Goal: Navigation & Orientation: Find specific page/section

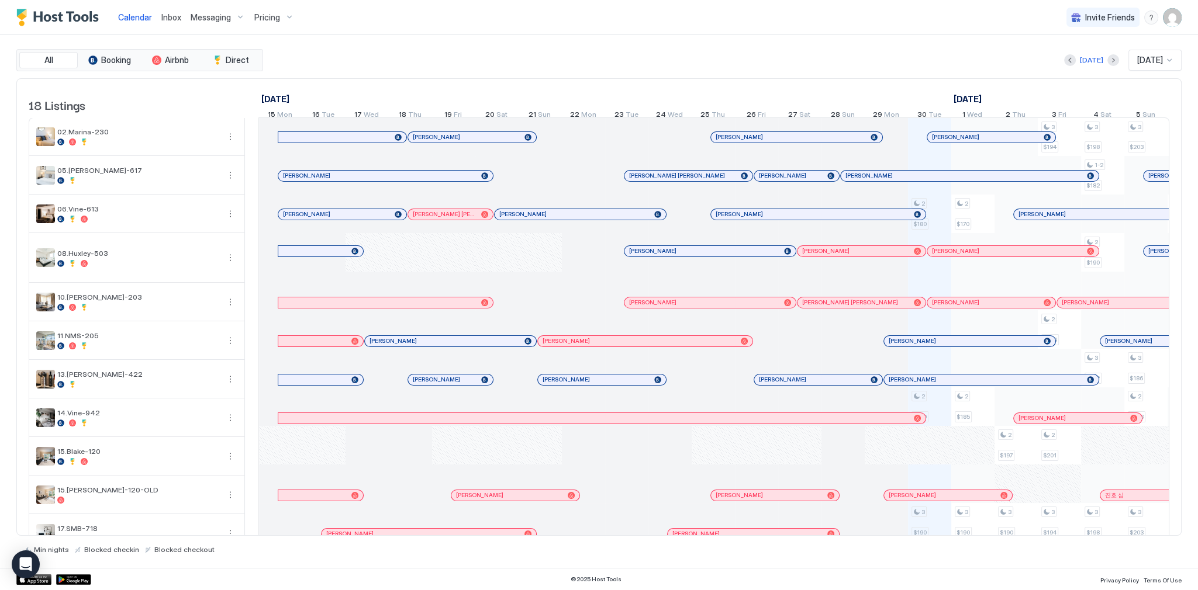
scroll to position [0, 649]
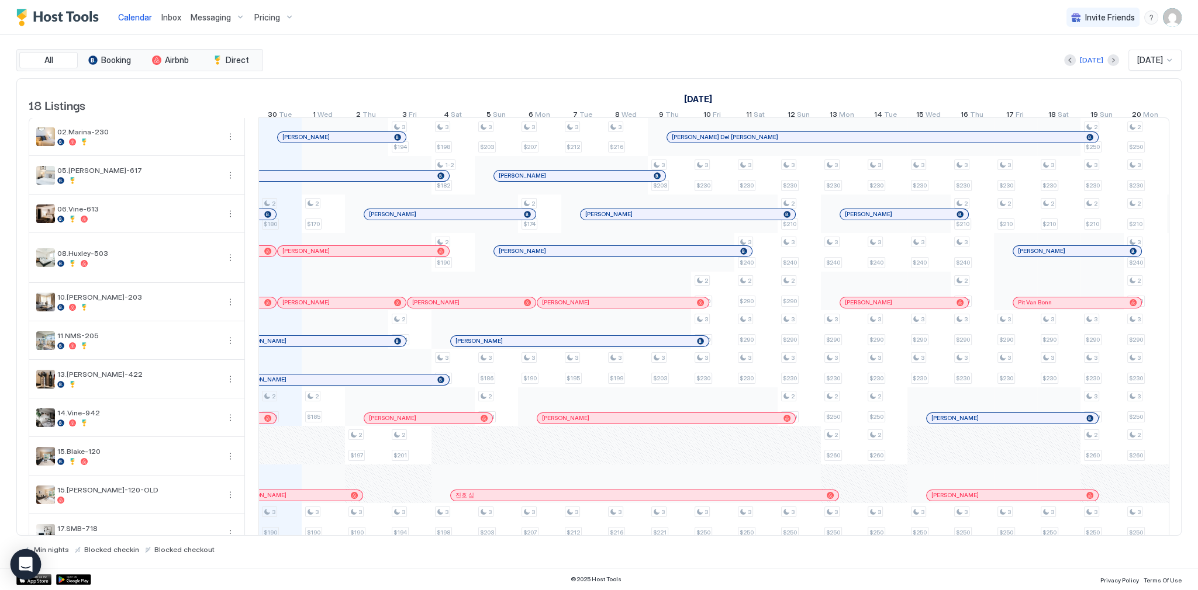
click at [28, 573] on div "Open Intercom Messenger" at bounding box center [26, 565] width 31 height 31
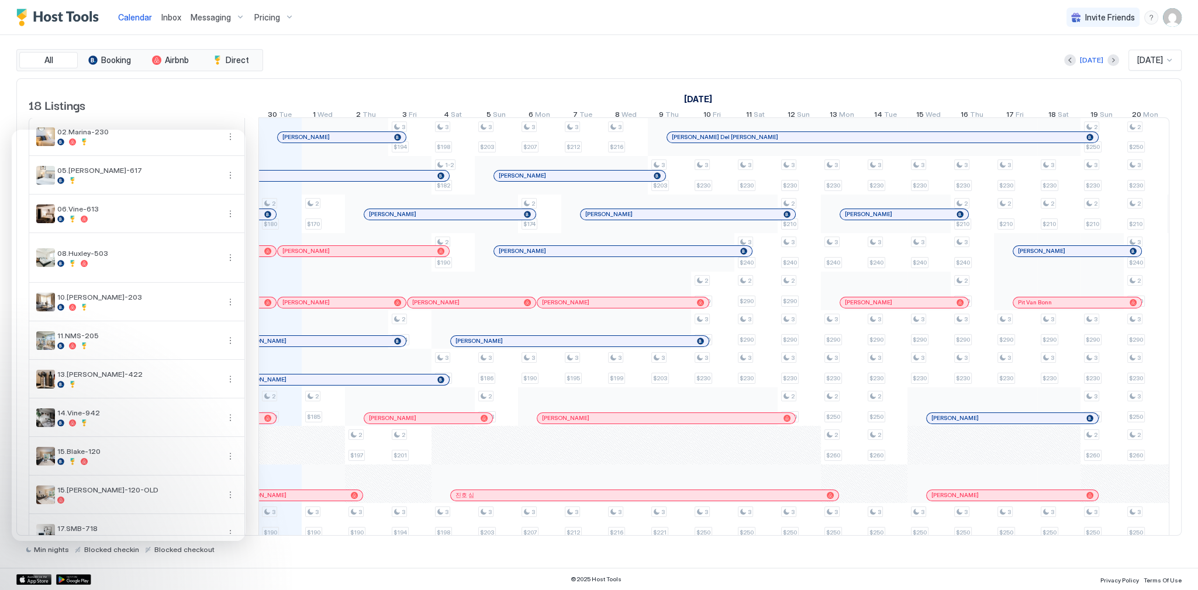
click at [436, 67] on div "Today Oct 2025" at bounding box center [723, 60] width 916 height 21
click at [409, 69] on div "Today Oct 2025" at bounding box center [723, 60] width 916 height 21
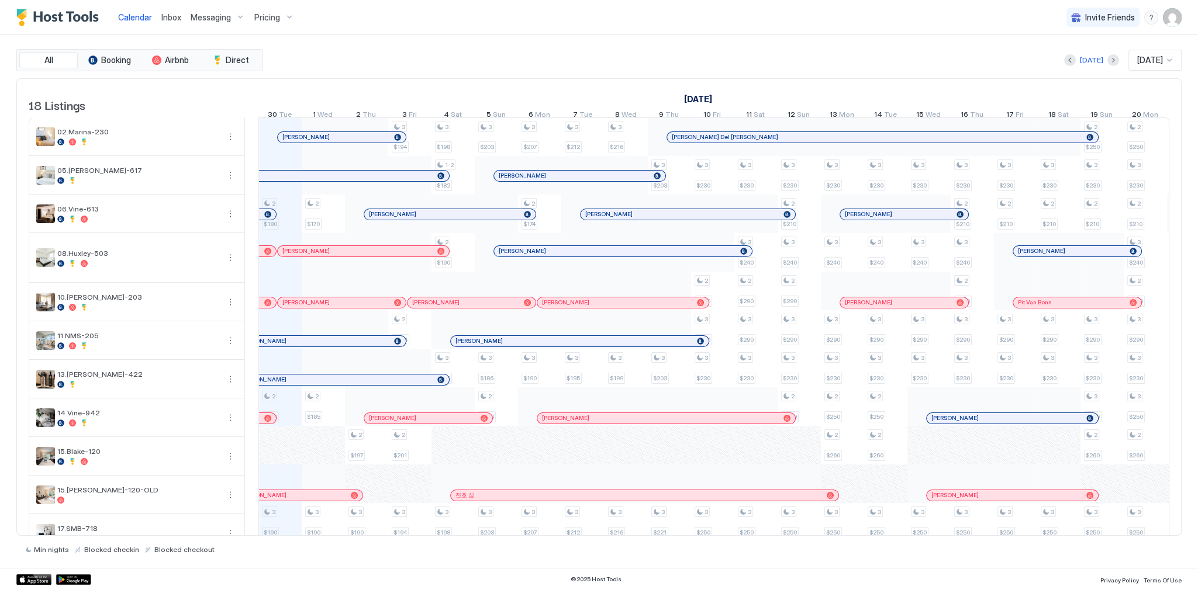
click at [526, 15] on div "Calendar Inbox Messaging Pricing Invite Friends SG" at bounding box center [599, 17] width 1198 height 35
click at [171, 21] on span "Inbox" at bounding box center [171, 17] width 20 height 10
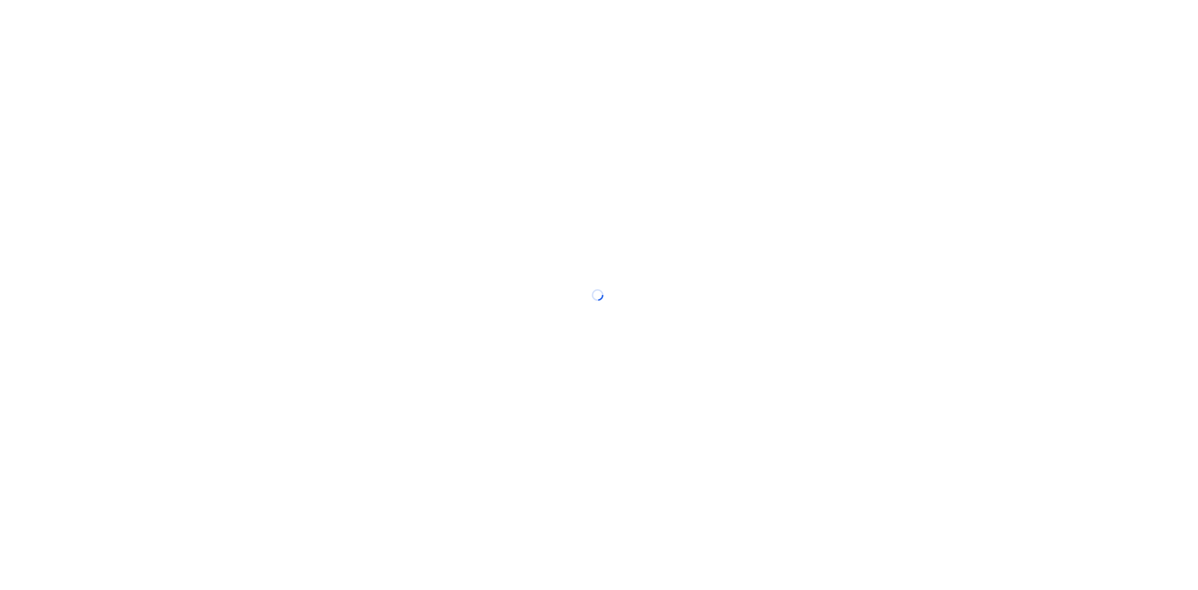
click at [171, 21] on div at bounding box center [599, 295] width 1198 height 590
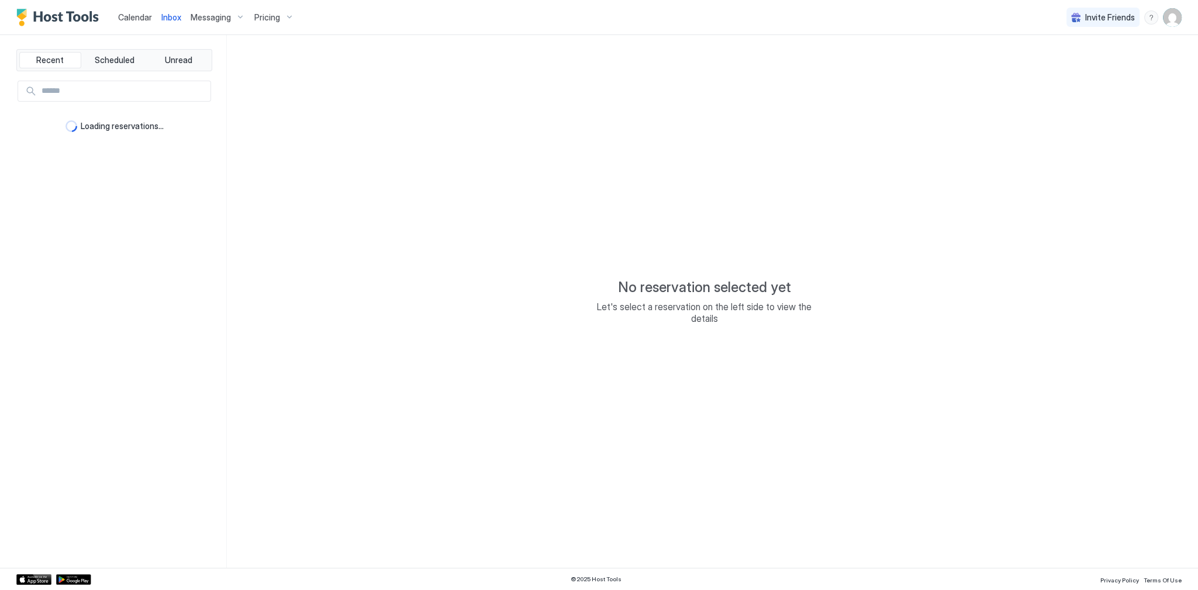
click at [143, 16] on span "Calendar" at bounding box center [135, 17] width 34 height 10
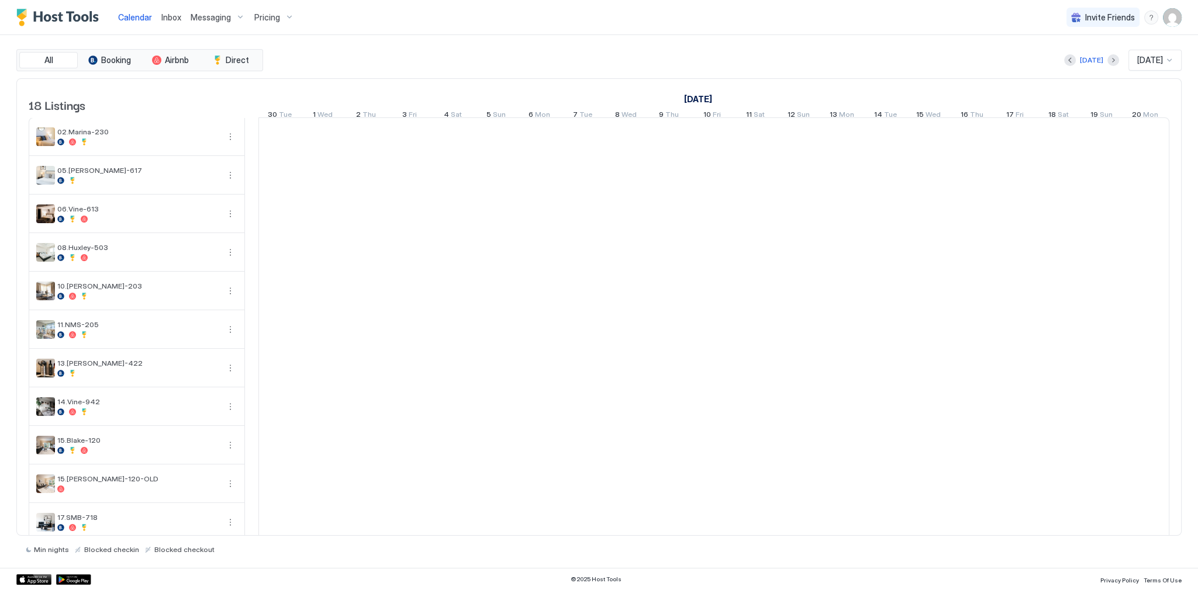
scroll to position [0, 649]
click at [143, 16] on span "Calendar" at bounding box center [135, 17] width 34 height 10
click at [442, 30] on div "Calendar Inbox Messaging Pricing Invite Friends SG" at bounding box center [599, 17] width 1198 height 35
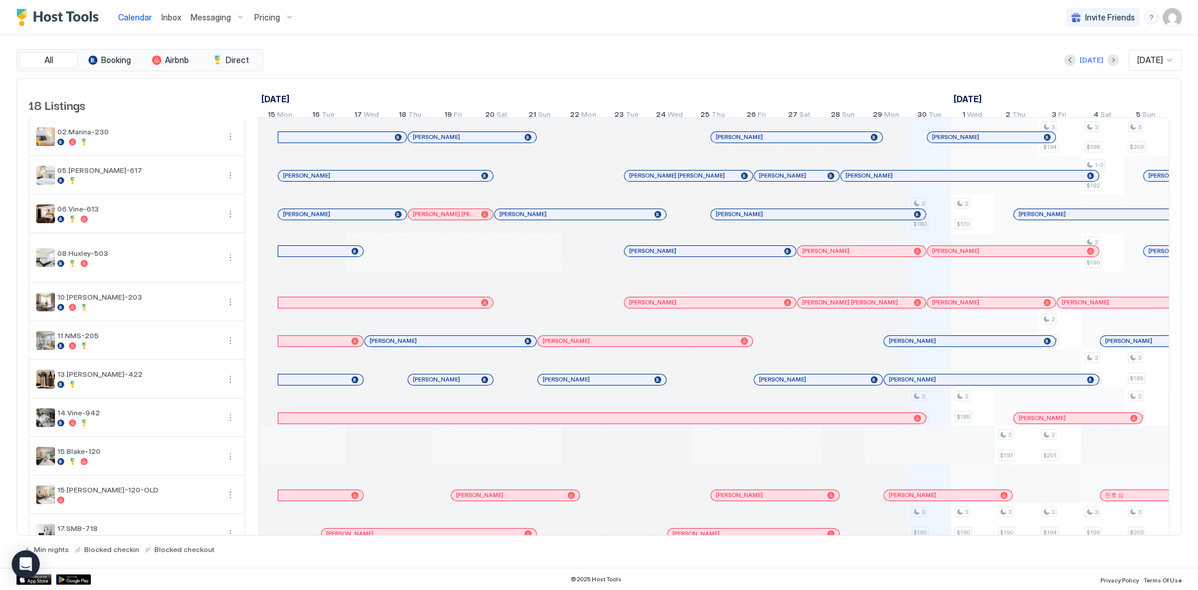
scroll to position [0, 649]
